Goal: Find specific page/section

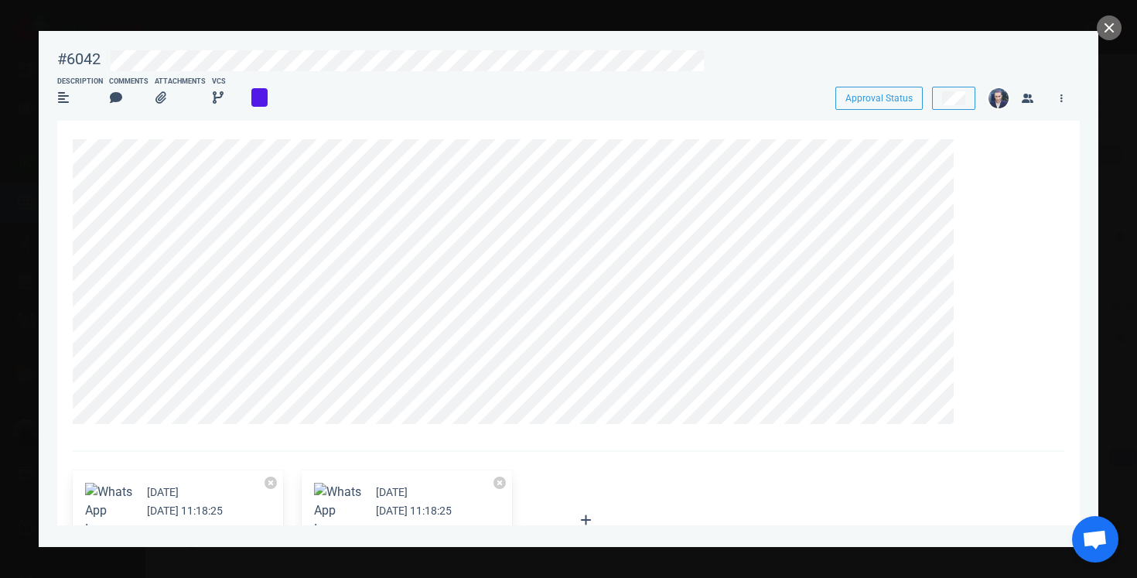
scroll to position [337, 0]
click at [1111, 19] on button "close" at bounding box center [1109, 27] width 25 height 25
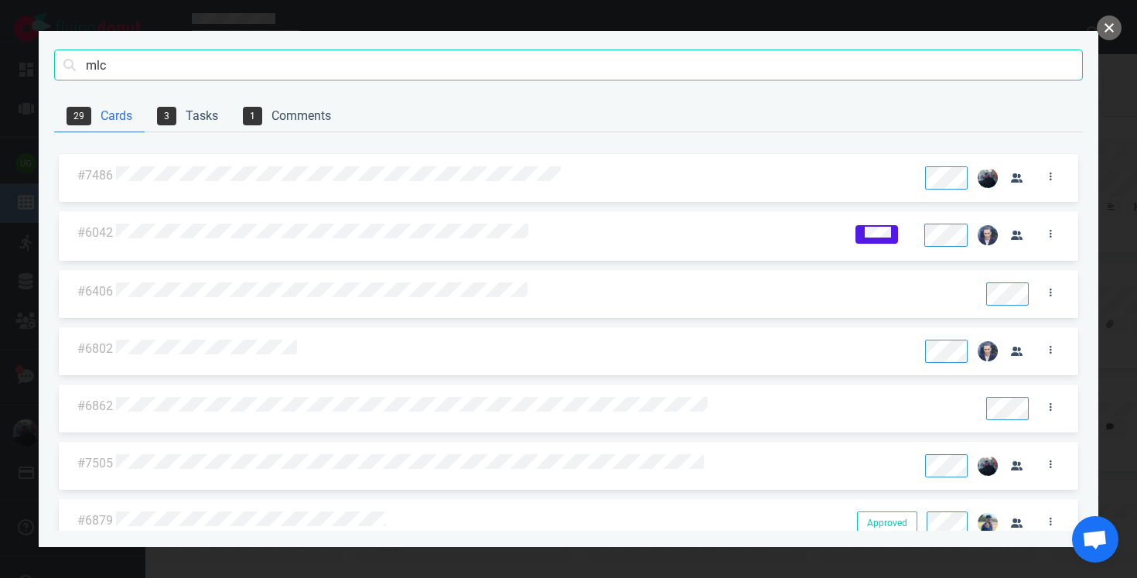
click at [1111, 19] on button "close" at bounding box center [1109, 27] width 25 height 25
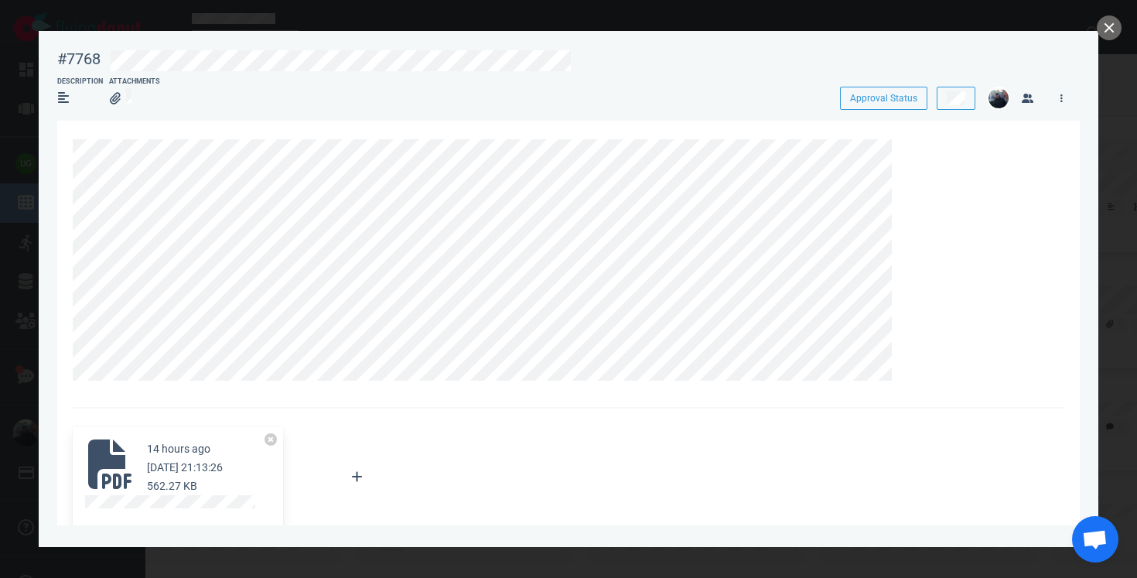
scroll to position [9, 0]
click at [1105, 31] on button "close" at bounding box center [1109, 27] width 25 height 25
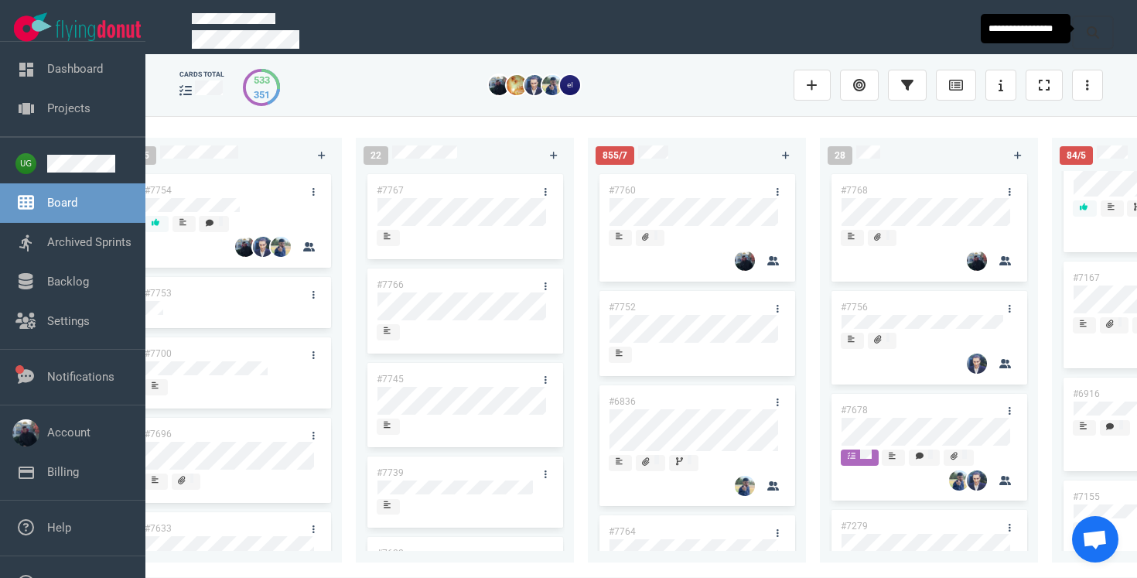
click at [1105, 31] on button at bounding box center [1093, 32] width 39 height 31
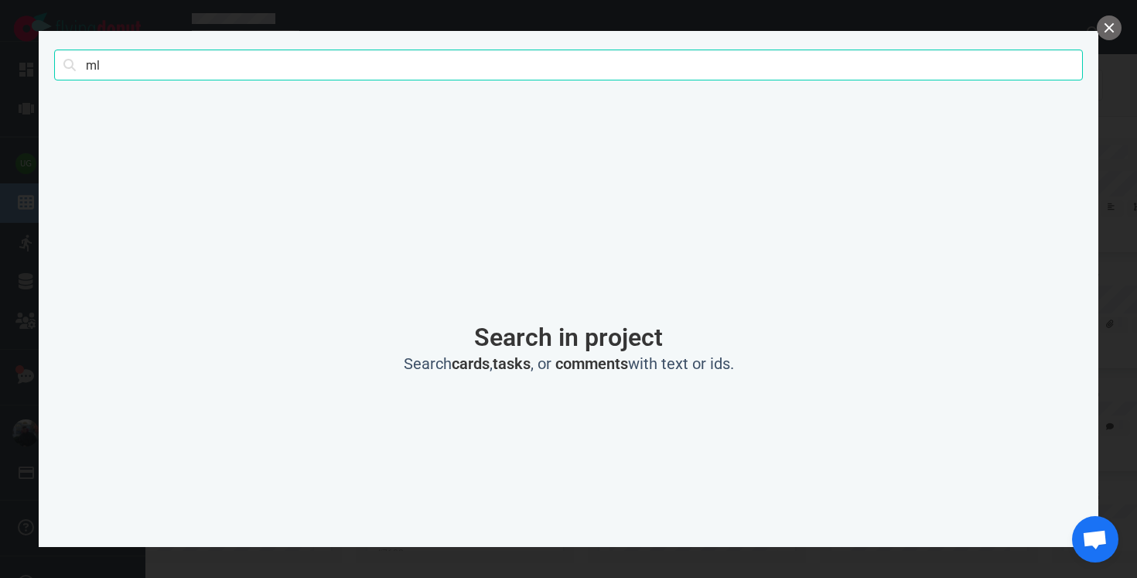
type input "m"
type input "2fa"
click button "Search" at bounding box center [0, 0] width 0 height 0
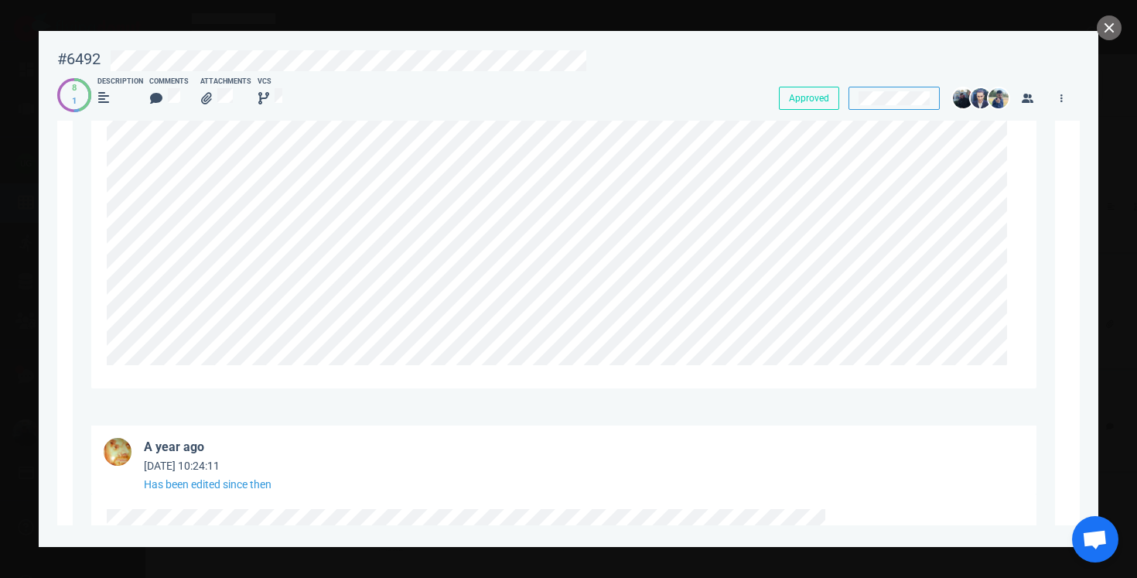
scroll to position [13524, 0]
